Goal: Communication & Community: Answer question/provide support

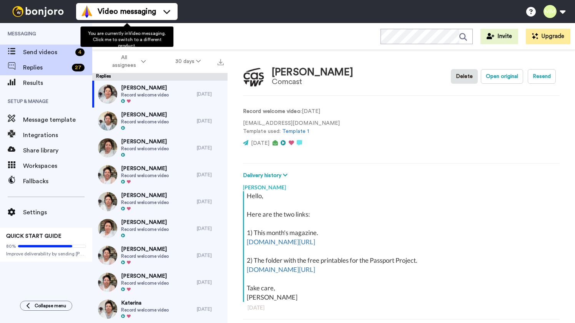
scroll to position [1, 0]
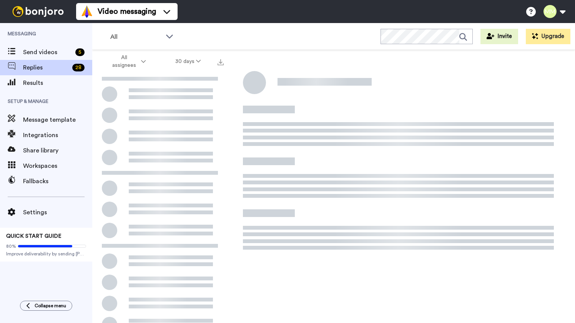
scroll to position [27, 0]
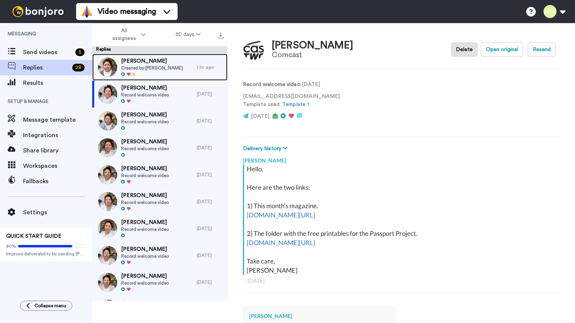
click at [134, 66] on span "Created by [PERSON_NAME]" at bounding box center [152, 68] width 62 height 6
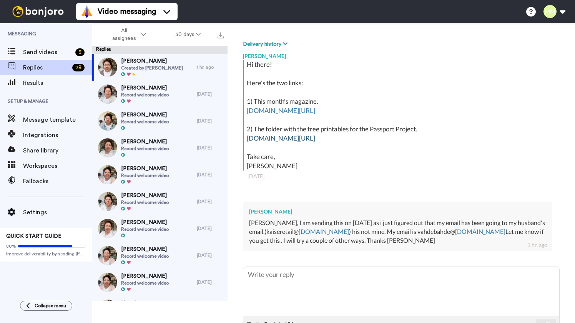
scroll to position [114, 0]
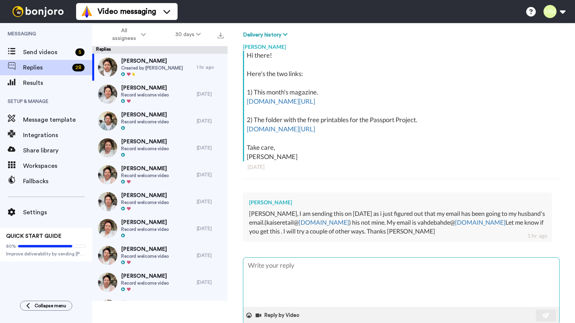
click at [288, 264] on textarea at bounding box center [401, 282] width 316 height 49
type textarea "x"
type textarea "H"
type textarea "x"
type textarea "Hi"
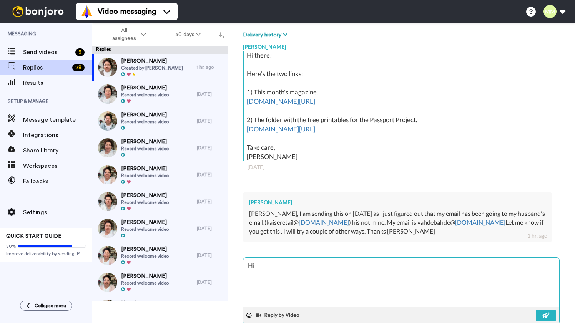
type textarea "x"
type textarea "Hi"
type textarea "x"
type textarea "Hi D"
type textarea "x"
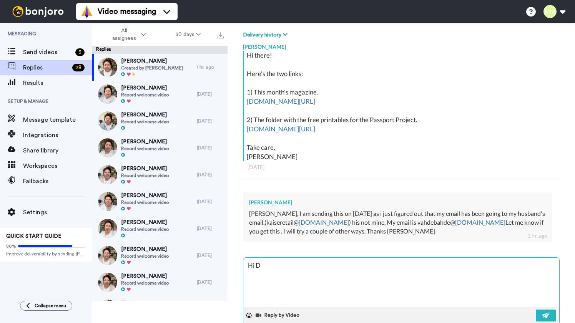
type textarea "Hi De"
type textarea "x"
type textarea "Hi Deb"
type textarea "x"
type textarea "Hi Deb,"
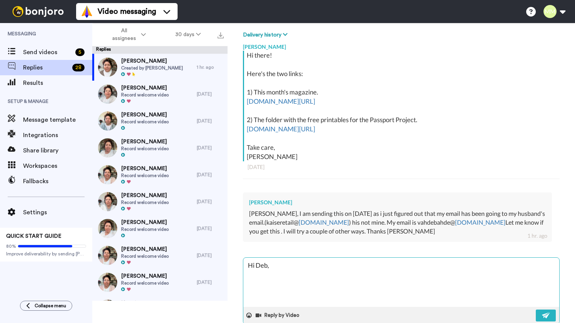
type textarea "x"
type textarea "Hi Deb,"
type textarea "x"
type textarea "Hi Deb, I"
type textarea "x"
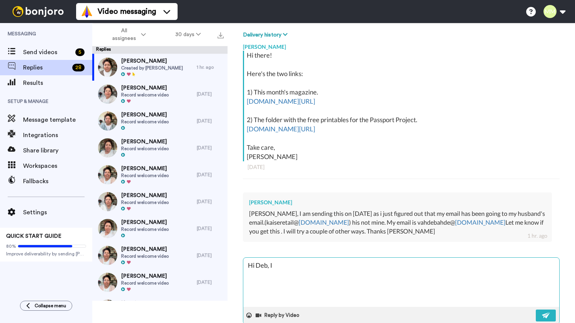
type textarea "Hi Deb, I"
type textarea "x"
type textarea "Hi Deb, I w"
type textarea "x"
type textarea "Hi Deb, I wa"
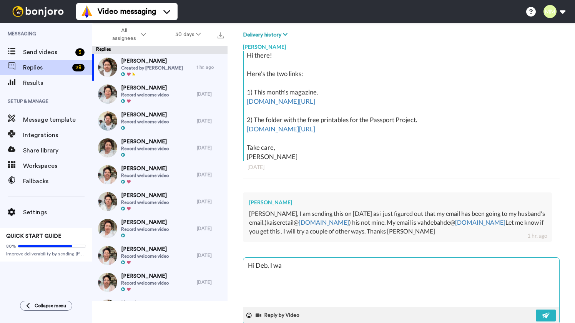
type textarea "x"
type textarea "Hi Deb, I was"
type textarea "x"
type textarea "Hi Deb, I was"
type textarea "x"
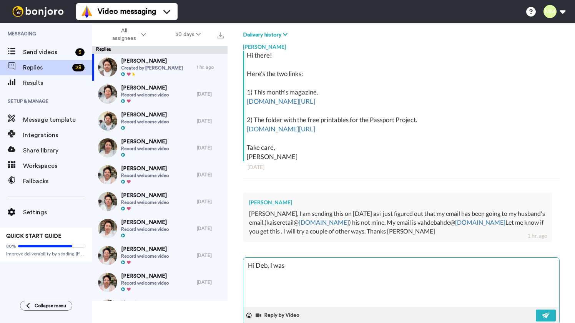
type textarea "Hi Deb, I was w"
type textarea "x"
type textarea "Hi Deb, I was wo"
type textarea "x"
type textarea "Hi Deb, I was won"
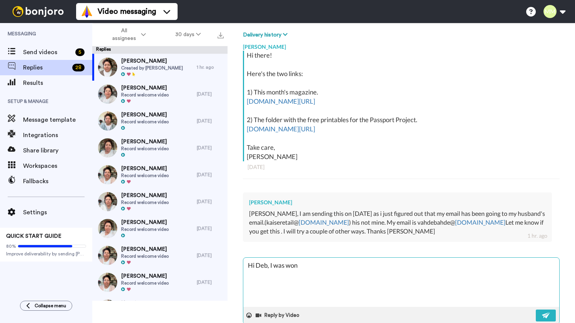
type textarea "x"
type textarea "Hi Deb, I was wond"
type textarea "x"
type textarea "Hi Deb, I was wonde"
type textarea "x"
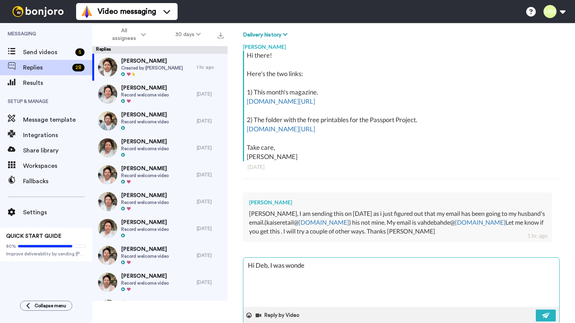
type textarea "Hi Deb, I was wonder"
type textarea "x"
type textarea "Hi Deb, I was wonderi"
type textarea "x"
type textarea "Hi Deb, I was wondering"
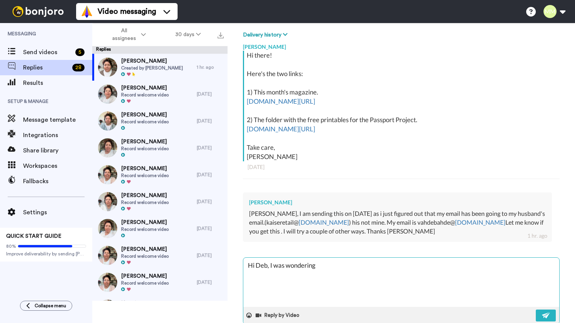
type textarea "x"
type textarea "Hi Deb, I was wondering"
type textarea "x"
type textarea "Hi Deb, I was wondering a"
type textarea "x"
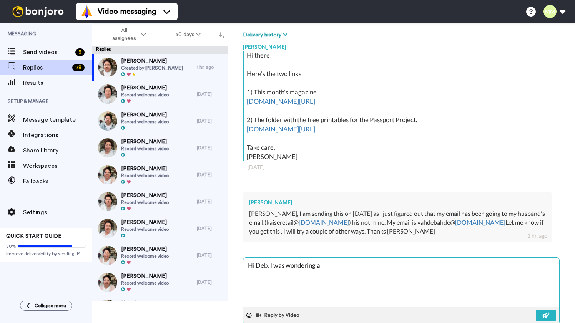
type textarea "Hi Deb, I was wondering ab"
type textarea "x"
type textarea "Hi Deb, I was wondering abo"
type textarea "x"
type textarea "Hi Deb, I was wondering abou"
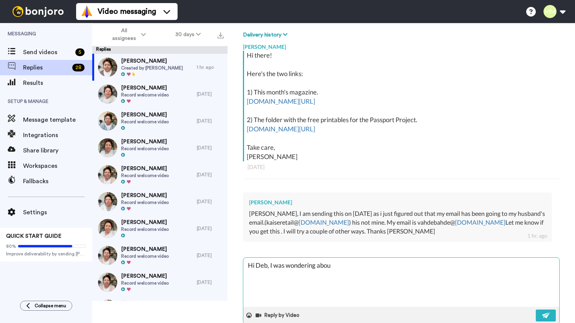
type textarea "x"
type textarea "Hi Deb, I was wondering about"
type textarea "x"
type textarea "Hi Deb, I was wondering about"
type textarea "x"
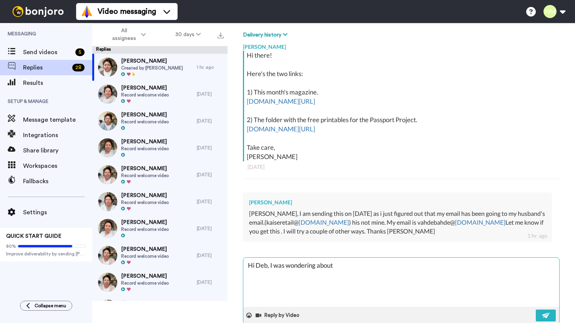
type textarea "Hi Deb, I was wondering about t"
type textarea "x"
type textarea "Hi Deb, I was wondering about th"
type textarea "x"
type textarea "Hi Deb, I was wondering about tht"
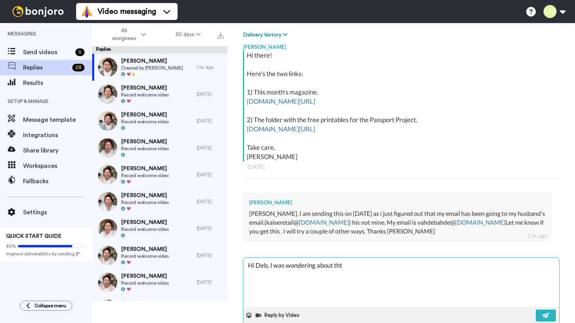
type textarea "x"
type textarea "Hi Deb, I was wondering about th"
type textarea "x"
type textarea "Hi Deb, I was wondering about tha"
type textarea "x"
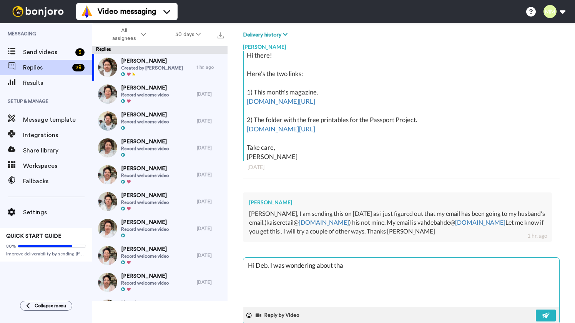
type textarea "Hi Deb, I was wondering about tha"
type textarea "x"
type textarea "Hi Deb, I was wondering about tha"
type textarea "x"
type textarea "Hi Deb, I was wondering about that"
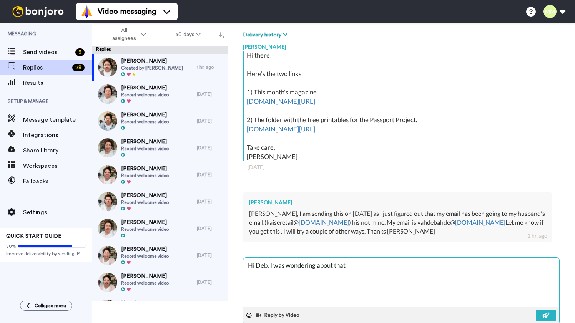
type textarea "x"
type textarea "Hi Deb, I was wondering about that"
type textarea "x"
type textarea "Hi Deb, I was wondering about that a"
type textarea "x"
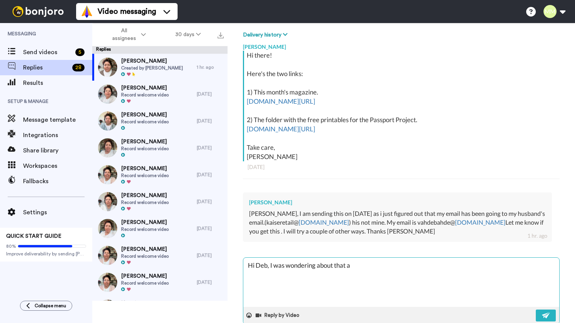
type textarea "Hi Deb, I was wondering about that ad"
type textarea "x"
type textarea "Hi Deb, I was wondering about that add"
type textarea "x"
type textarea "Hi Deb, I was wondering about that addr"
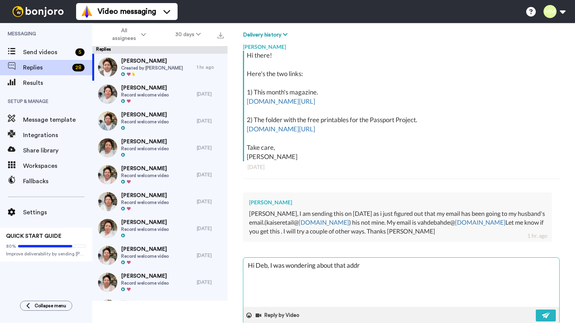
type textarea "x"
type textarea "Hi Deb, I was wondering about that addre"
type textarea "x"
type textarea "Hi Deb, I was wondering about that addres"
type textarea "x"
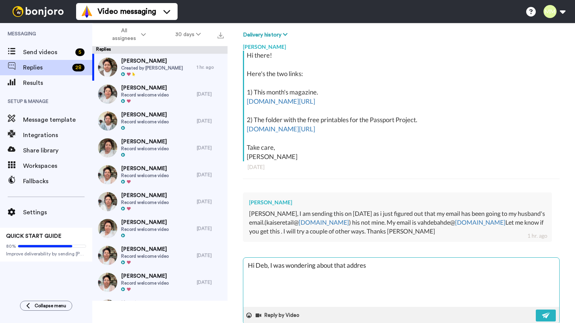
type textarea "Hi Deb, I was wondering about that address"
type textarea "x"
type textarea "Hi Deb, I was wondering about that address"
type textarea "x"
type textarea "Hi Deb, I was wondering about that address 😉"
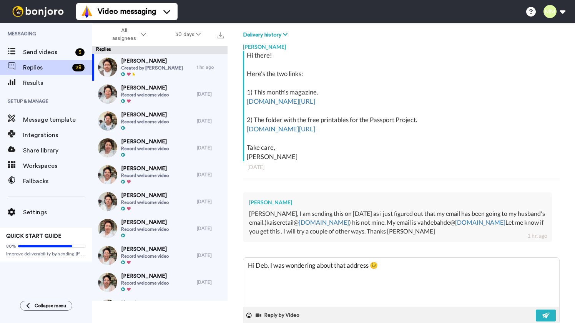
type textarea "x"
type textarea "Hi Deb, I was wondering about that address 😉."
type textarea "x"
type textarea "Hi Deb, I was wondering about that address 😉."
type textarea "x"
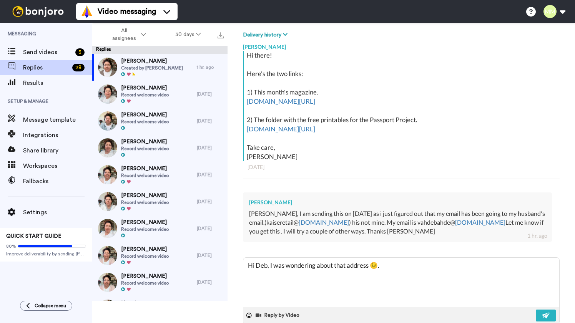
type textarea "Hi Deb, I was wondering about that address 😉."
type textarea "x"
type textarea "Hi Deb, I was wondering about that address 😉. S"
type textarea "x"
type textarea "Hi Deb, I was wondering about that address 😉. Su"
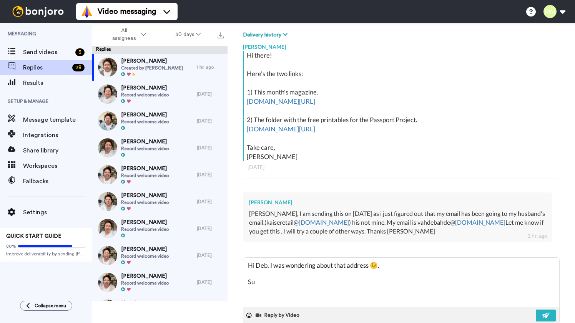
type textarea "x"
type textarea "Hi Deb, I was wondering about that address 😉. Sur"
type textarea "x"
type textarea "Hi Deb, I was wondering about that address 😉. Sure"
type textarea "x"
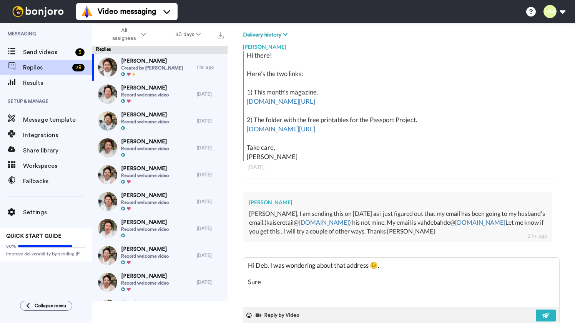
type textarea "Hi Deb, I was wondering about that address 😉. Sure,"
type textarea "x"
type textarea "Hi Deb, I was wondering about that address 😉. Sure,"
type textarea "x"
type textarea "Hi Deb, I was wondering about that address 😉. Sure, I"
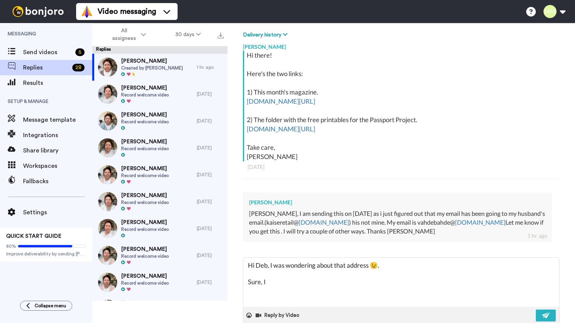
type textarea "x"
type textarea "Hi Deb, I was wondering about that address 😉. Sure, I'"
type textarea "x"
type textarea "Hi Deb, I was wondering about that address 😉. Sure, I'l"
type textarea "x"
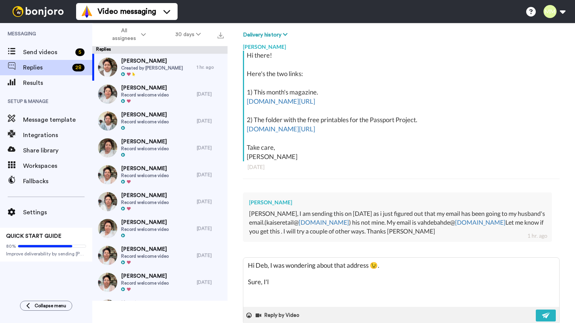
type textarea "Hi Deb, I was wondering about that address 😉. Sure, I'll"
type textarea "x"
type textarea "Hi Deb, I was wondering about that address 😉. Sure, I'll c"
type textarea "x"
type textarea "Hi Deb, I was wondering about that address 😉. Sure, I'll ch"
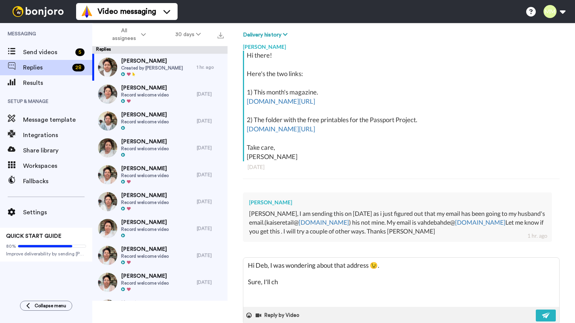
type textarea "x"
type textarea "Hi Deb, I was wondering about that address 😉. Sure, I'll cha"
type textarea "x"
type textarea "Hi Deb, I was wondering about that address 😉. Sure, I'll chan"
type textarea "x"
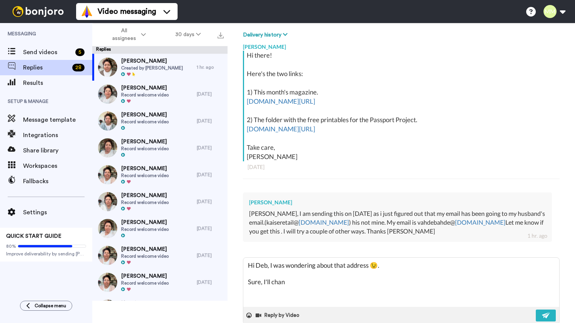
type textarea "Hi Deb, I was wondering about that address 😉. Sure, I'll [PERSON_NAME]"
type textarea "x"
type textarea "Hi Deb, I was wondering about that address 😉. Sure, I'll change"
type textarea "x"
type textarea "Hi Deb, I was wondering about that address 😉. Sure, I'll change"
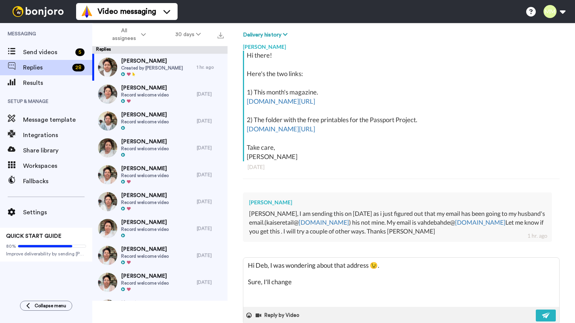
type textarea "x"
type textarea "Hi Deb, I was wondering about that address 😉. Sure, I'll change o"
type textarea "x"
type textarea "Hi Deb, I was wondering about that address 😉. Sure, I'll change"
type textarea "x"
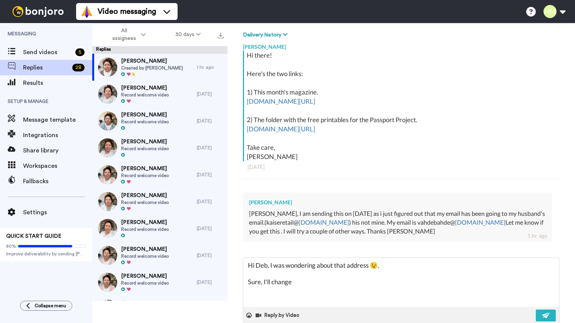
type textarea "Hi Deb, I was wondering about that address 😉. Sure, I'll change i"
type textarea "x"
type textarea "Hi Deb, I was wondering about that address 😉. Sure, I'll change it"
drag, startPoint x: 463, startPoint y: 222, endPoint x: 399, endPoint y: 225, distance: 63.8
click at [399, 225] on div "[PERSON_NAME], I am sending this on [DATE] as i just figured out that my email …" at bounding box center [397, 222] width 297 height 27
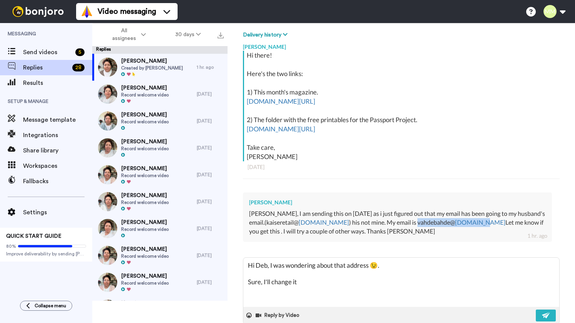
copy div "vahdebahde@ [DOMAIN_NAME]"
click at [357, 284] on textarea "Hi Deb, I was wondering about that address 😉. Sure, I'll change it" at bounding box center [401, 282] width 316 height 49
type textarea "x"
type textarea "Hi Deb, I was wondering about that address 😉. Sure, I'll change it"
type textarea "x"
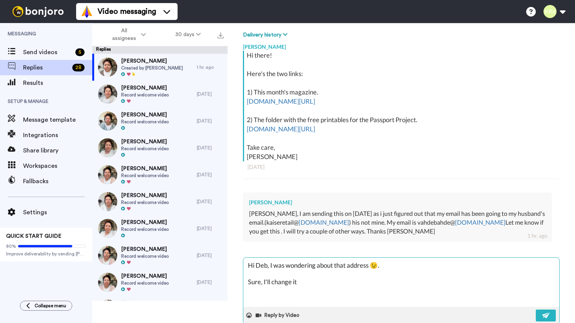
type textarea "Hi Deb, I was wondering about that address 😉. Sure, I'll change it t"
type textarea "x"
type textarea "Hi Deb, I was wondering about that address 😉. Sure, I'll change it to"
type textarea "x"
type textarea "Hi Deb, I was wondering about that address 😉. Sure, I'll change it to"
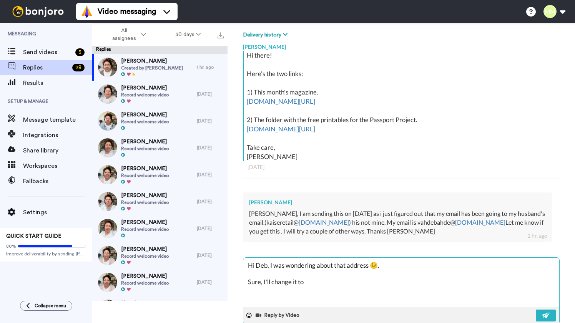
paste textarea "[EMAIL_ADDRESS][DOMAIN_NAME]"
type textarea "x"
type textarea "Hi Deb, I was wondering about that address 😉. Sure, I'll change it to [EMAIL_AD…"
type textarea "x"
type textarea "Hi Deb, I was wondering about that address 😉. Sure, I'll change it to [EMAIL_AD…"
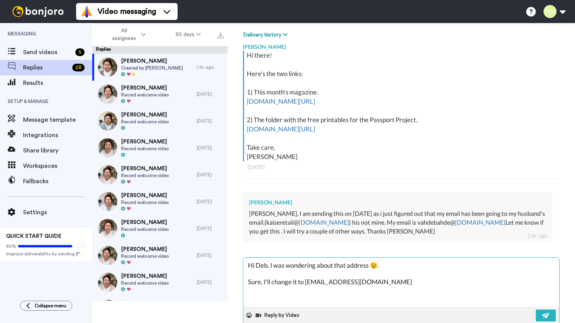
type textarea "x"
type textarea "Hi Deb, I was wondering about that address 😉. Sure, I'll change it to [EMAIL_AD…"
type textarea "x"
type textarea "Hi Deb, I was wondering about that address 😉. Sure, I'll change it to [EMAIL_AD…"
type textarea "x"
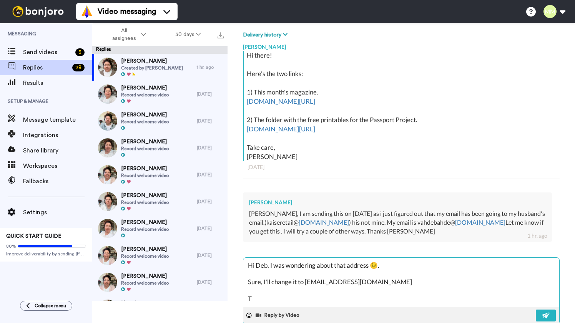
type textarea "Hi Deb, I was wondering about that address 😉. Sure, I'll change it to [EMAIL_AD…"
type textarea "x"
type textarea "Hi Deb, I was wondering about that address 😉. Sure, I'll change it to [EMAIL_AD…"
type textarea "x"
type textarea "Hi Deb, I was wondering about that address 😉. Sure, I'll change it to [EMAIL_AD…"
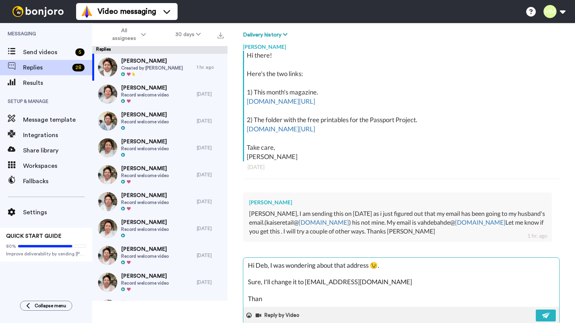
type textarea "x"
type textarea "Hi Deb, I was wondering about that address 😉. Sure, I'll change it to [EMAIL_AD…"
type textarea "x"
type textarea "Hi Deb, I was wondering about that address 😉. Sure, I'll change it to [EMAIL_AD…"
type textarea "x"
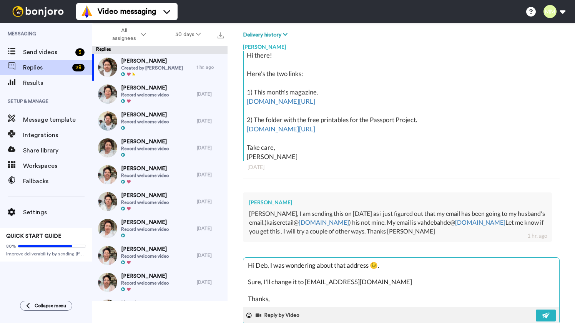
type textarea "Hi Deb, I was wondering about that address 😉. Sure, I'll change it to [EMAIL_AD…"
type textarea "x"
type textarea "Hi Deb, I was wondering about that address 😉. Sure, I'll change it to [EMAIL_AD…"
type textarea "x"
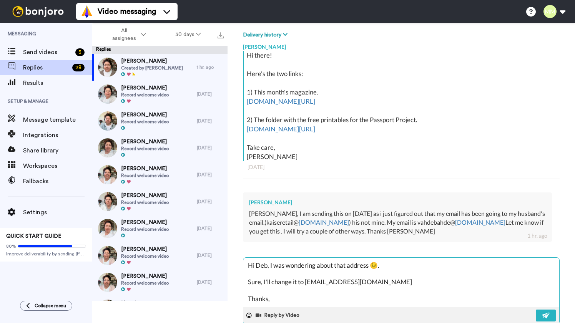
type textarea "Hi Deb, I was wondering about that address 😉. Sure, I'll change it to [EMAIL_AD…"
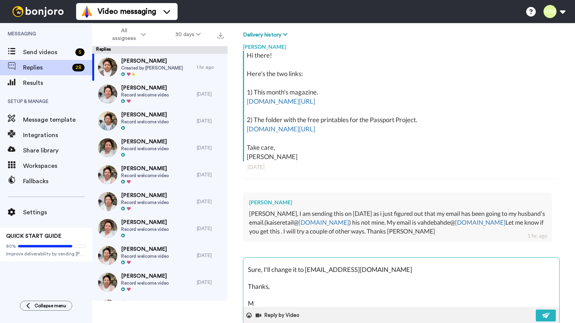
type textarea "x"
type textarea "Hi Deb, I was wondering about that address 😉. Sure, I'll change it to [EMAIL_AD…"
type textarea "x"
type textarea "Hi Deb, I was wondering about that address 😉. Sure, I'll change it to [EMAIL_AD…"
type textarea "x"
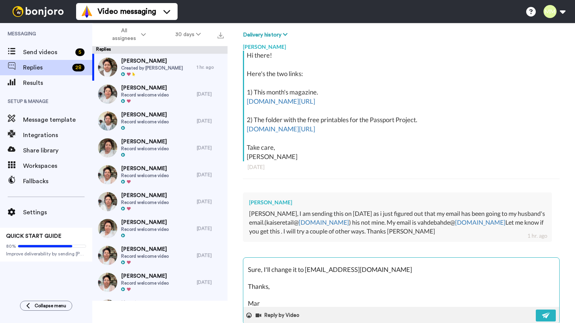
type textarea "Hi Deb, I was wondering about that address 😉. Sure, I'll change it to [EMAIL_AD…"
type textarea "x"
type textarea "Hi Deb, I was wondering about that address 😉. Sure, I'll change it to [EMAIL_AD…"
type textarea "x"
type textarea "Hi Deb, I was wondering about that address 😉. Sure, I'll change it to [EMAIL_AD…"
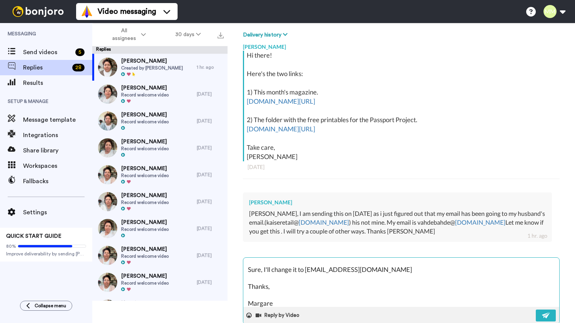
type textarea "x"
type textarea "Hi Deb, I was wondering about that address 😉. Sure, I'll change it to [EMAIL_AD…"
type textarea "x"
type textarea "Hi Deb, I was wondering about that address 😉. Sure, I'll change it to [EMAIL_AD…"
type textarea "x"
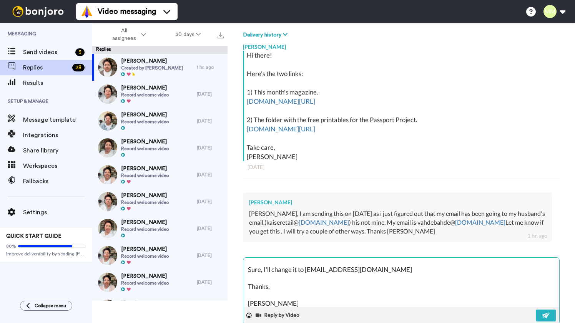
type textarea "Hi Deb, I was wondering about that address 😉. Sure, I'll change it to [EMAIL_AD…"
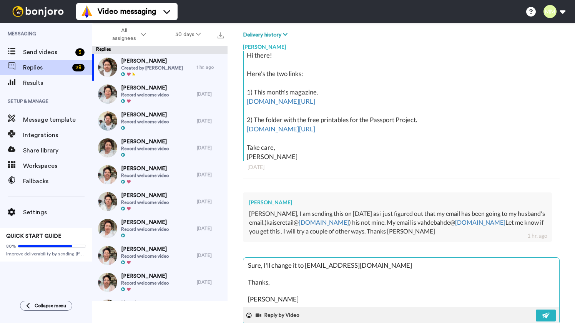
type textarea "x"
type textarea "Hi Deb, I was wondering about that address 😉. Sure, I'll change it to [EMAIL_AD…"
click at [546, 315] on img at bounding box center [546, 315] width 8 height 6
type textarea "x"
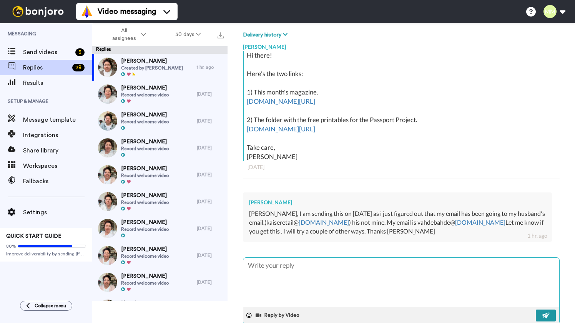
scroll to position [0, 0]
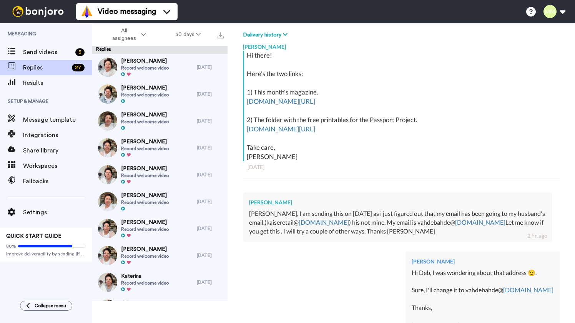
type textarea "x"
